Goal: Task Accomplishment & Management: Manage account settings

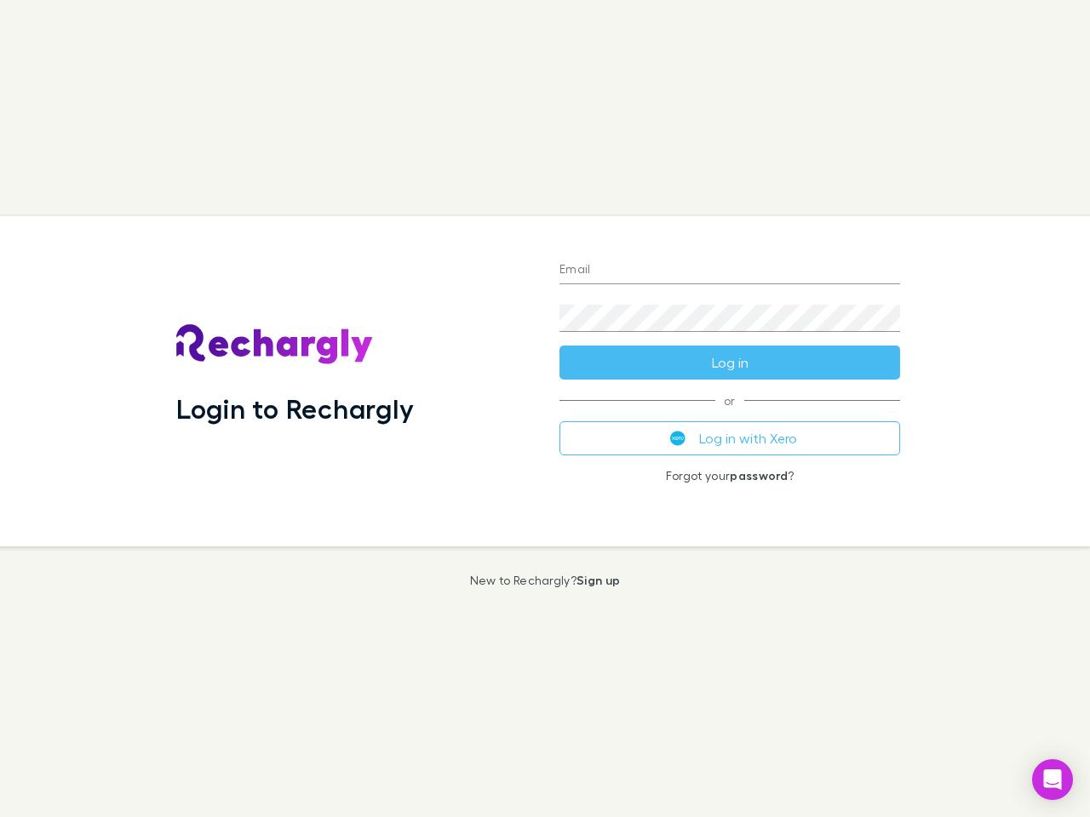
click at [545, 409] on div "Login to Rechargly" at bounding box center [354, 381] width 383 height 330
click at [730, 271] on input "Email" at bounding box center [729, 270] width 341 height 27
click at [730, 363] on form "Email Password Log in" at bounding box center [729, 312] width 341 height 136
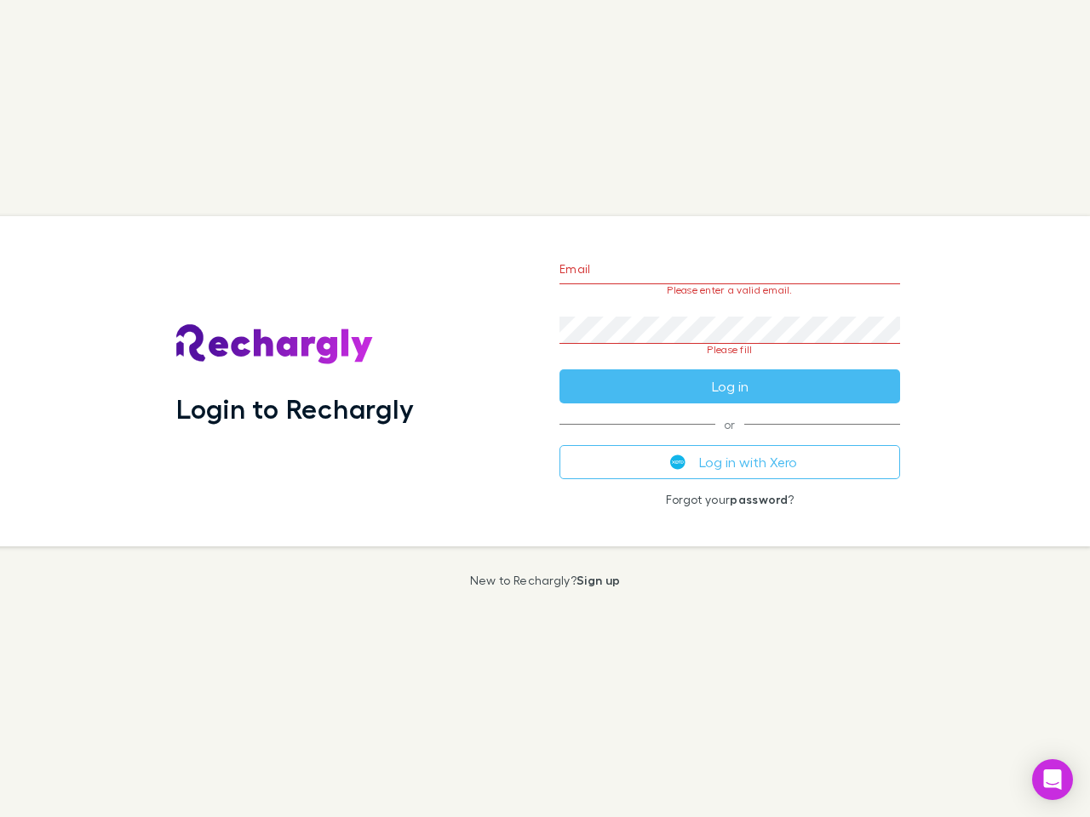
click at [730, 438] on div "Email Please enter a valid email. Password Please fill Log in or Log in with Xe…" at bounding box center [730, 381] width 368 height 330
click at [1052, 780] on icon "Open Intercom Messenger" at bounding box center [1053, 780] width 18 height 20
